Goal: Book appointment/travel/reservation

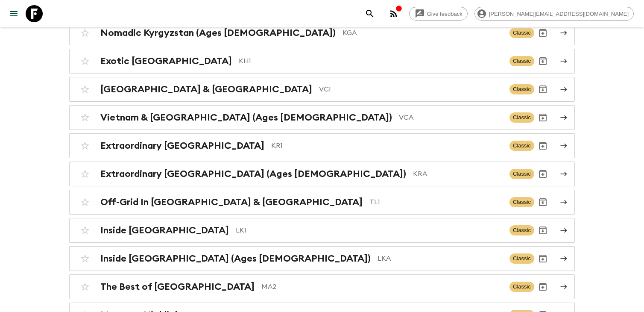
scroll to position [2449, 0]
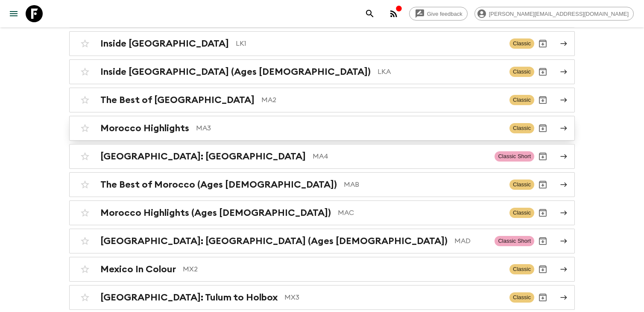
click at [285, 123] on p "MA3" at bounding box center [349, 128] width 307 height 10
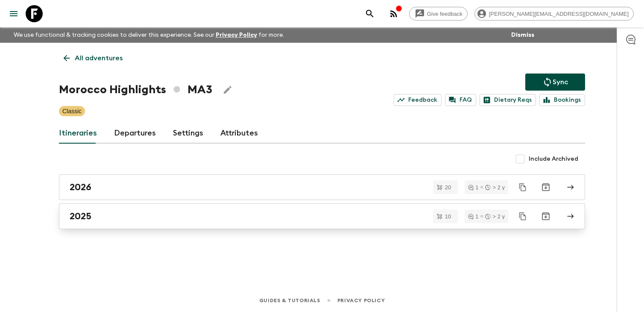
click at [203, 221] on div "2025" at bounding box center [314, 216] width 489 height 11
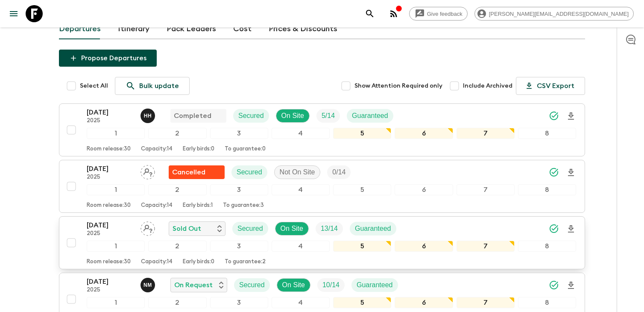
scroll to position [85, 0]
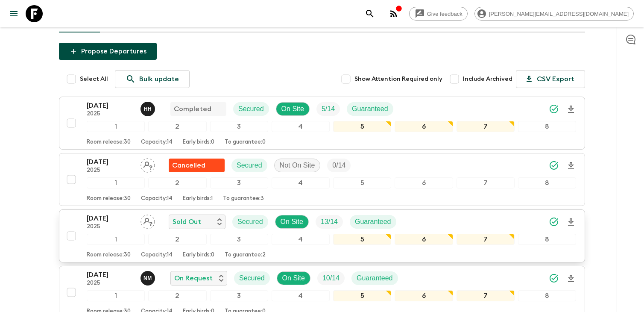
click at [119, 217] on p "[DATE]" at bounding box center [110, 218] width 47 height 10
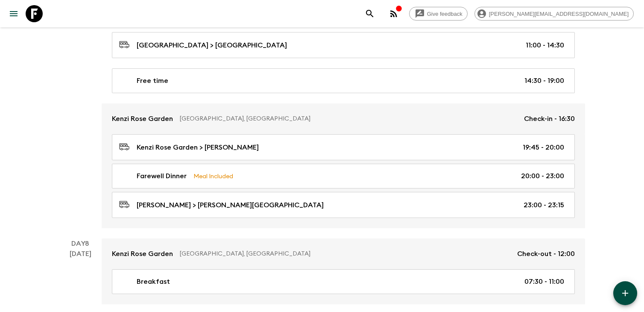
scroll to position [1843, 0]
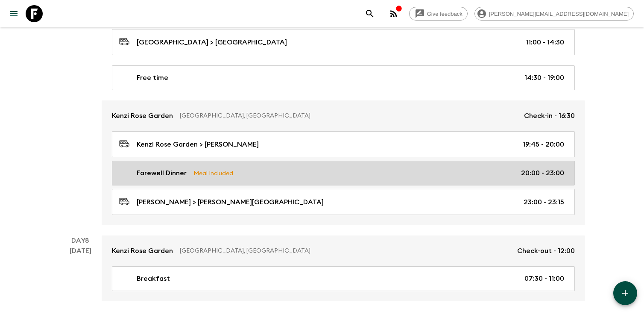
click at [327, 175] on link "Farewell Dinner Meal Included 20:00 - 23:00" at bounding box center [343, 173] width 463 height 25
